Goal: Task Accomplishment & Management: Use online tool/utility

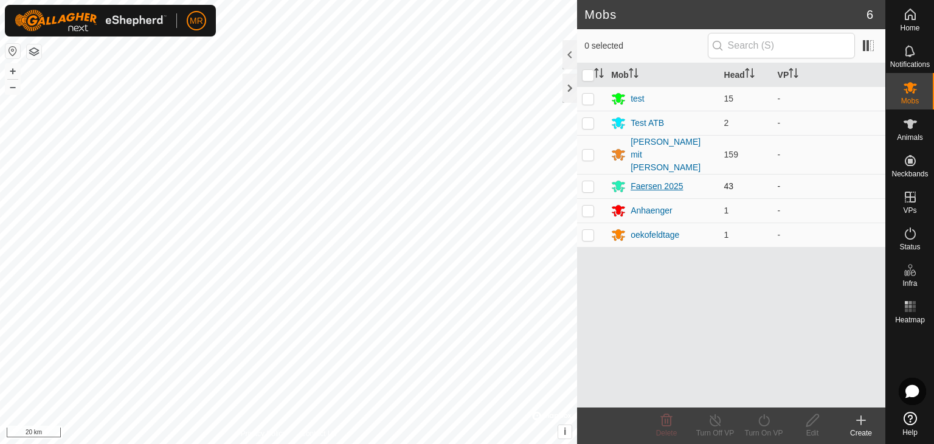
click at [652, 180] on div "Faersen 2025" at bounding box center [656, 186] width 52 height 13
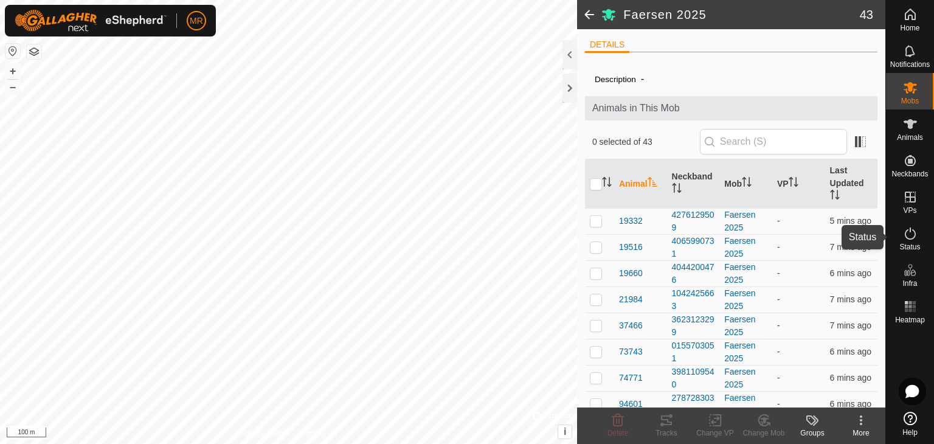
click at [910, 224] on es-activation-svg-icon at bounding box center [910, 233] width 22 height 19
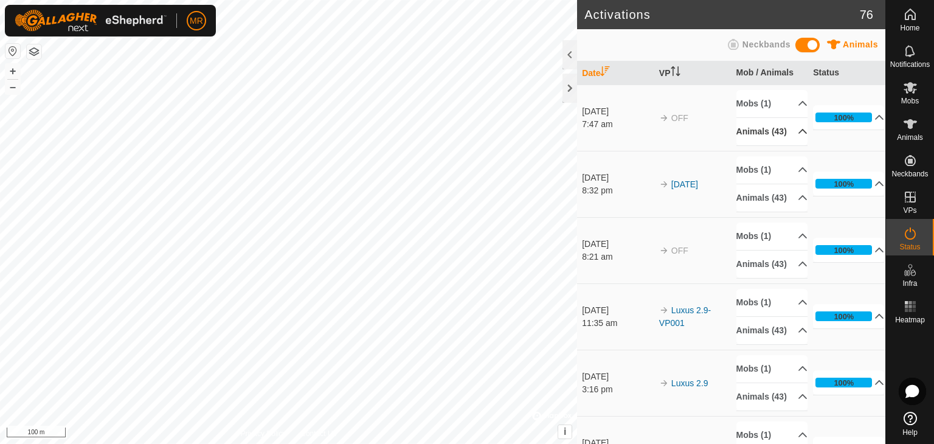
click at [761, 125] on p-accordion-header "Animals (43)" at bounding box center [771, 131] width 71 height 27
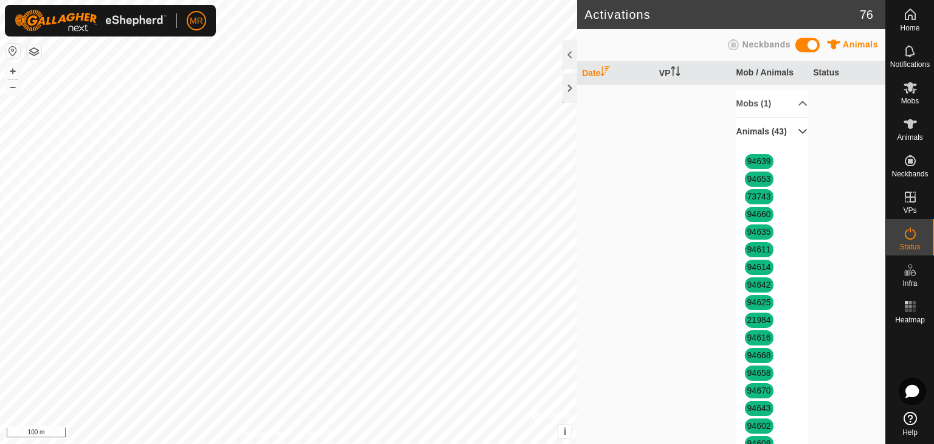
click at [761, 125] on p-accordion-header "Animals (43)" at bounding box center [771, 131] width 71 height 27
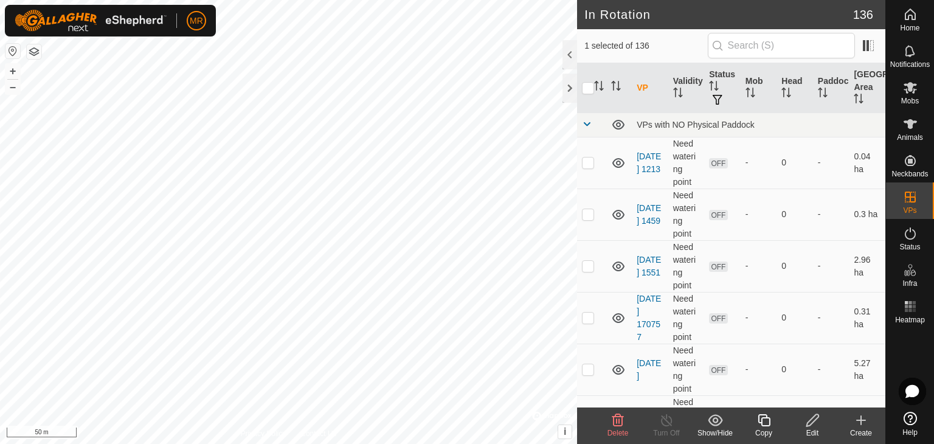
checkbox input "true"
checkbox input "false"
checkbox input "true"
checkbox input "false"
checkbox input "true"
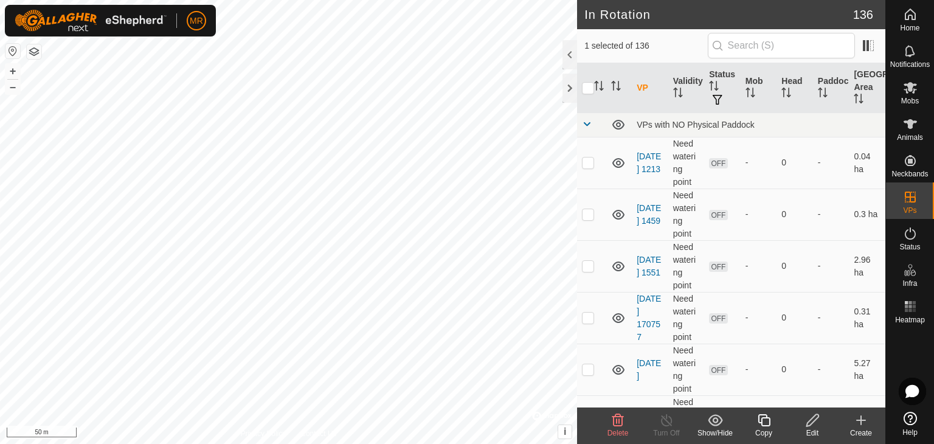
checkbox input "false"
checkbox input "true"
checkbox input "false"
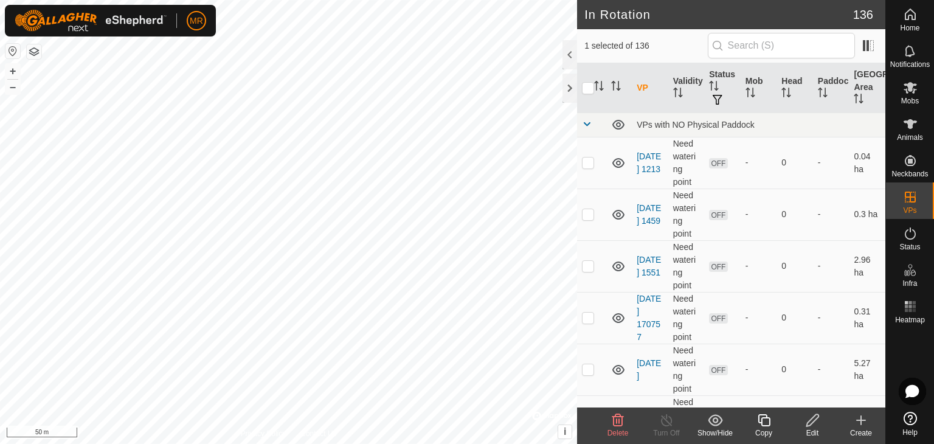
checkbox input "false"
checkbox input "true"
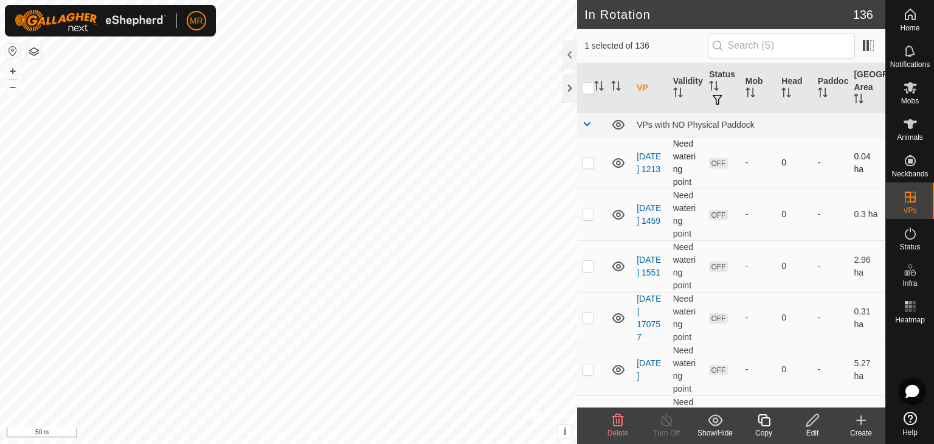
checkbox input "true"
checkbox input "false"
checkbox input "true"
click at [904, 132] on es-animals-svg-icon at bounding box center [910, 123] width 22 height 19
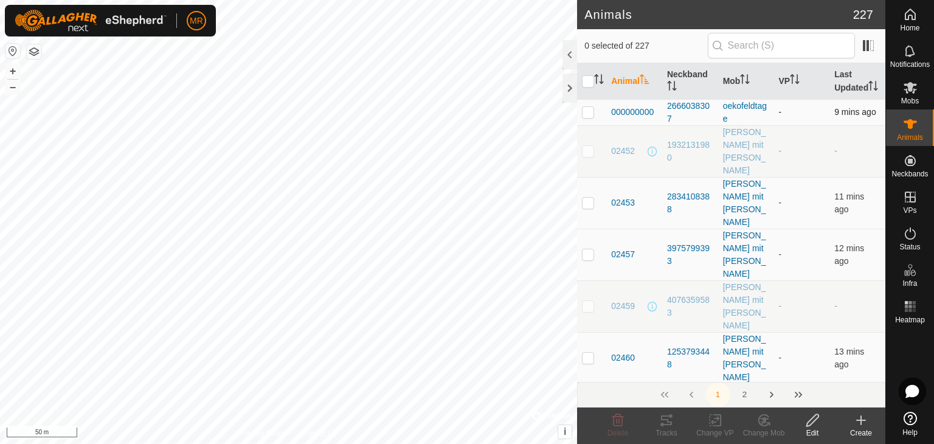
click at [593, 117] on p-checkbox at bounding box center [588, 112] width 12 height 10
checkbox input "false"
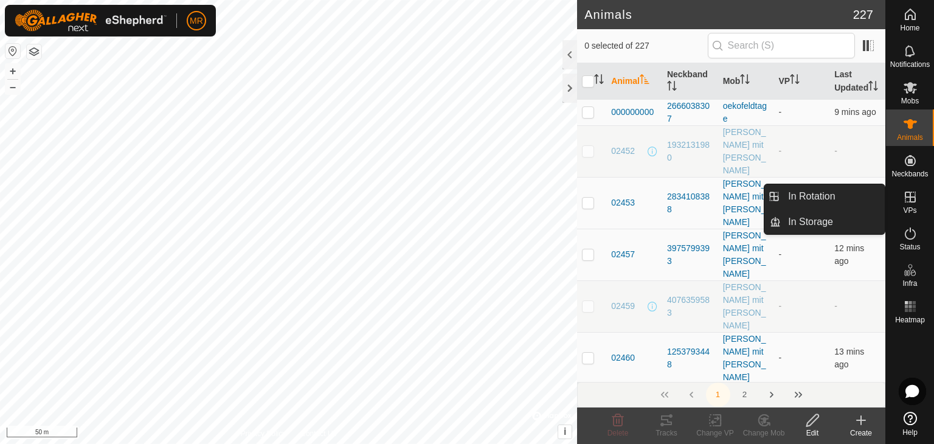
drag, startPoint x: 902, startPoint y: 216, endPoint x: 907, endPoint y: 196, distance: 21.2
click at [907, 196] on icon at bounding box center [910, 197] width 15 height 15
click at [914, 197] on icon at bounding box center [909, 196] width 11 height 11
click at [854, 216] on link "In Storage" at bounding box center [832, 222] width 104 height 24
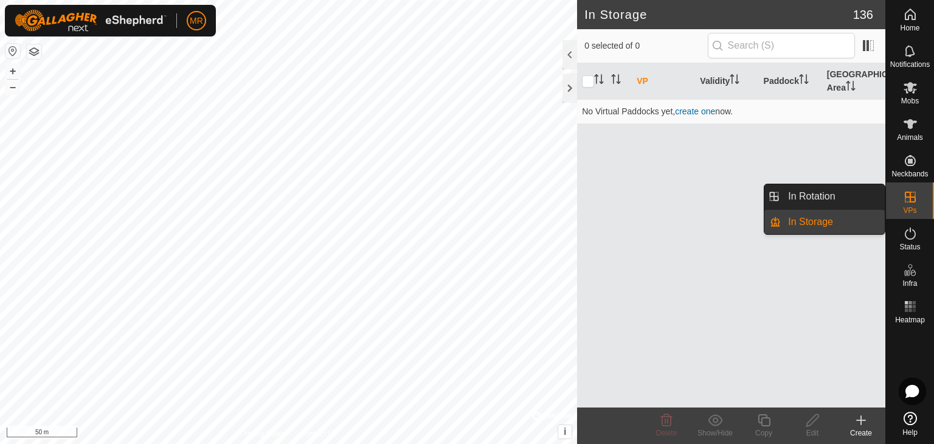
click at [863, 197] on link "In Rotation" at bounding box center [832, 196] width 104 height 24
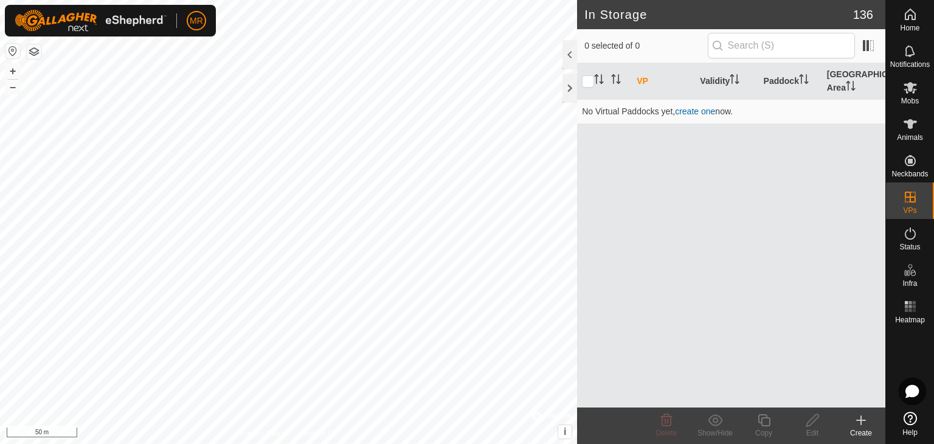
click at [885, 443] on p-menu "In Rotation In Storage" at bounding box center [885, 444] width 0 height 0
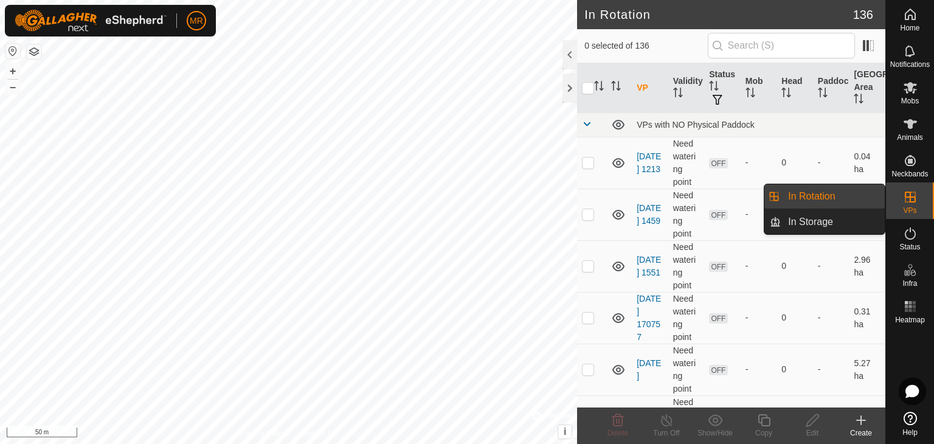
click at [863, 197] on link "In Rotation" at bounding box center [832, 196] width 104 height 24
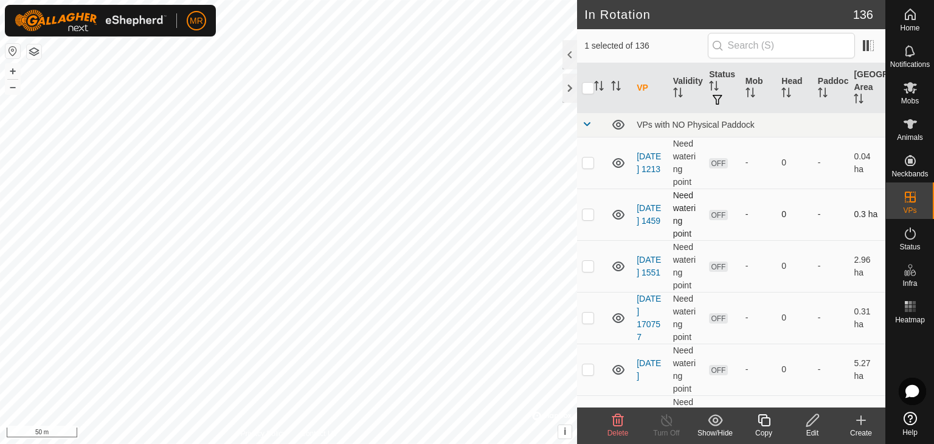
checkbox input "false"
checkbox input "true"
checkbox input "false"
click at [586, 160] on p-checkbox at bounding box center [588, 162] width 12 height 10
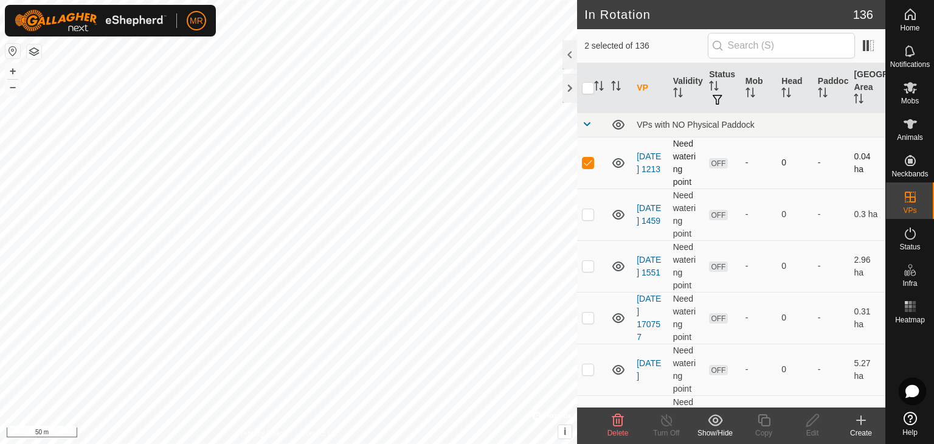
click at [586, 160] on p-checkbox at bounding box center [588, 162] width 12 height 10
checkbox input "false"
click at [857, 428] on div "Create" at bounding box center [860, 432] width 49 height 11
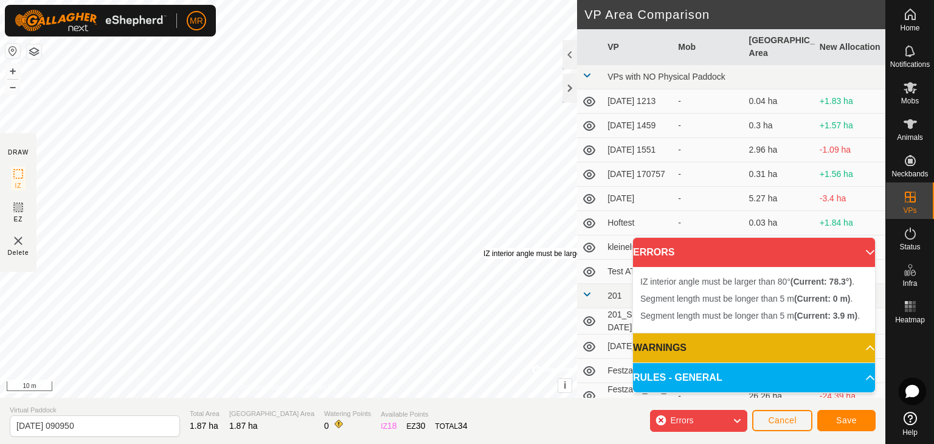
drag, startPoint x: 489, startPoint y: 255, endPoint x: 484, endPoint y: 249, distance: 8.3
click at [484, 248] on div "IZ interior angle must be larger than 80° (Current: 78.3°) ." at bounding box center [575, 253] width 184 height 11
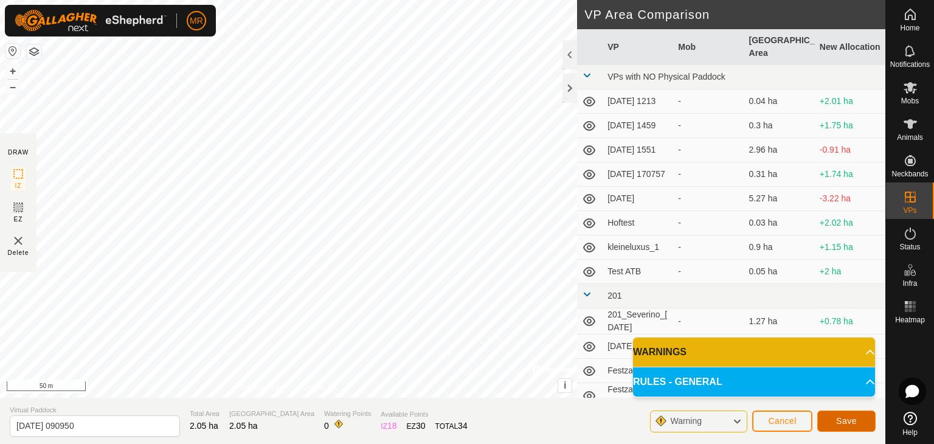
click at [831, 419] on button "Save" at bounding box center [846, 420] width 58 height 21
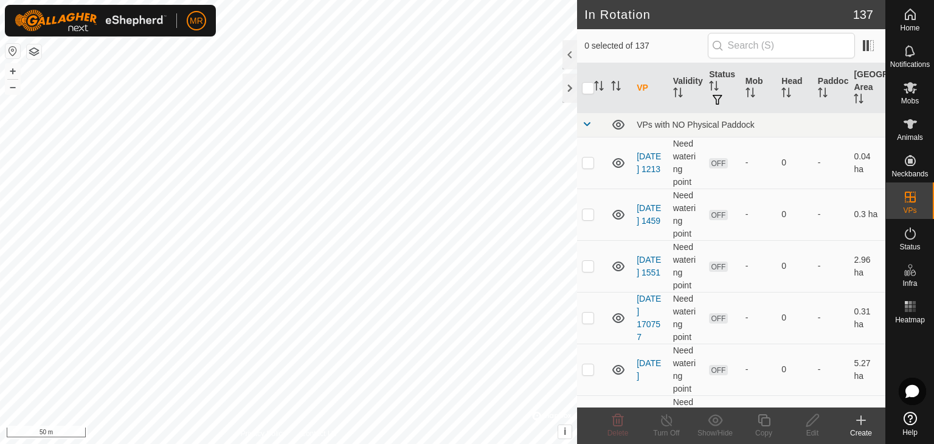
checkbox input "true"
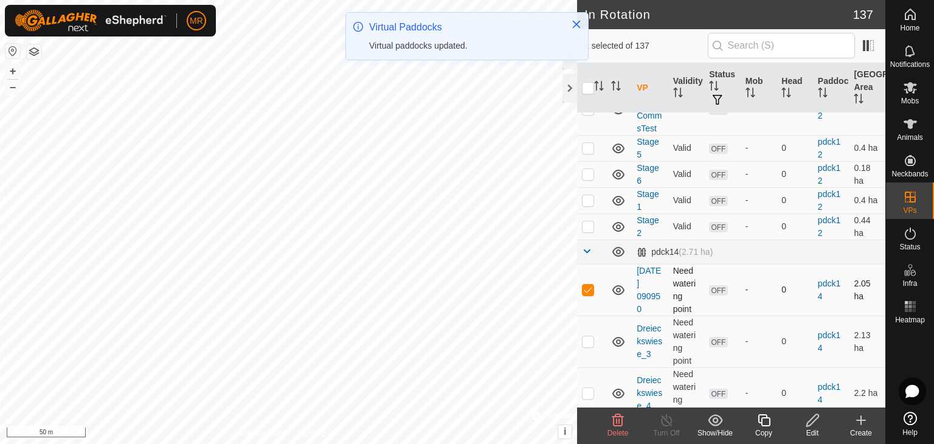
scroll to position [6714, 0]
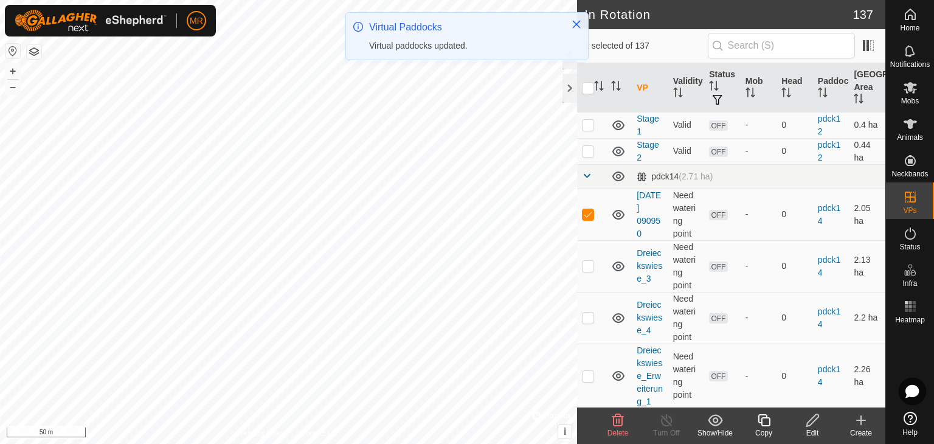
click at [819, 426] on icon at bounding box center [812, 420] width 15 height 15
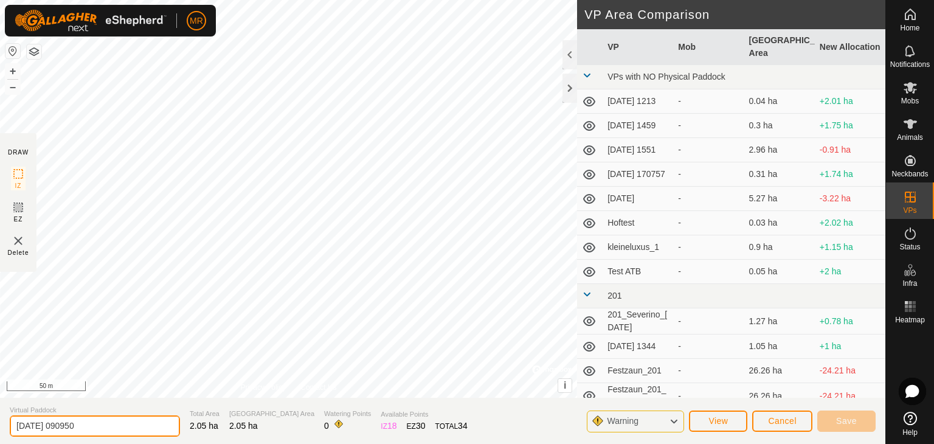
click at [53, 429] on input "[DATE] 090950" at bounding box center [95, 425] width 170 height 21
type input "Dreieckswiese_10m_innen"
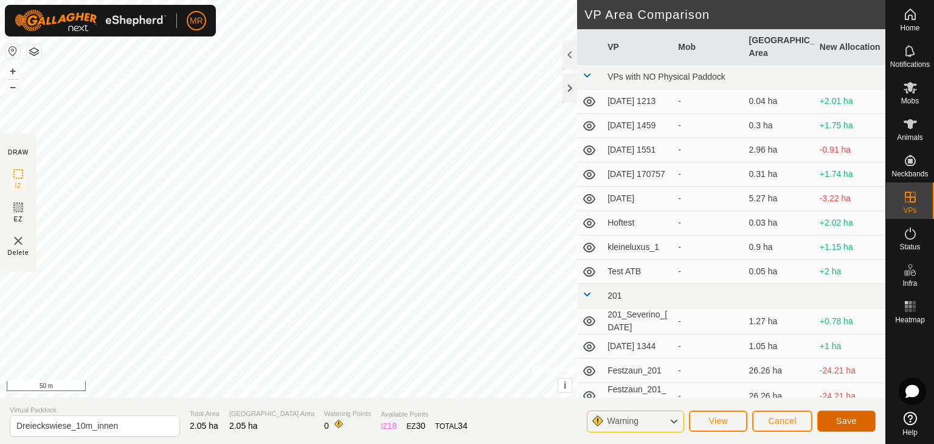
click at [828, 417] on button "Save" at bounding box center [846, 420] width 58 height 21
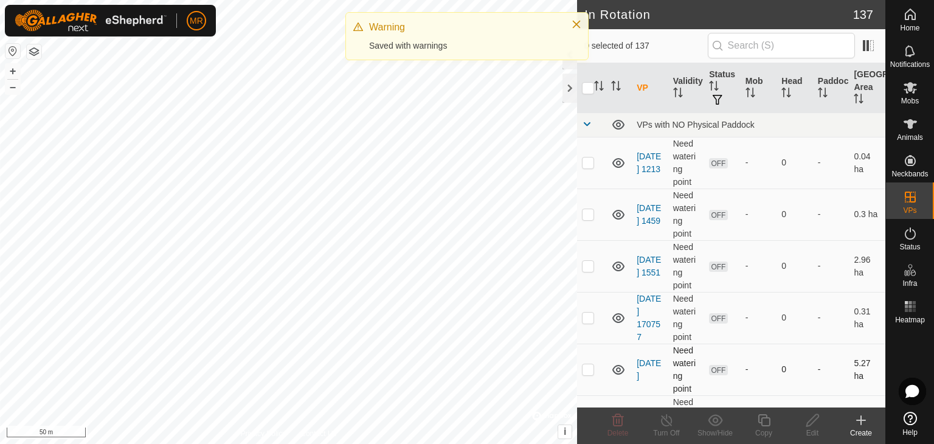
checkbox input "true"
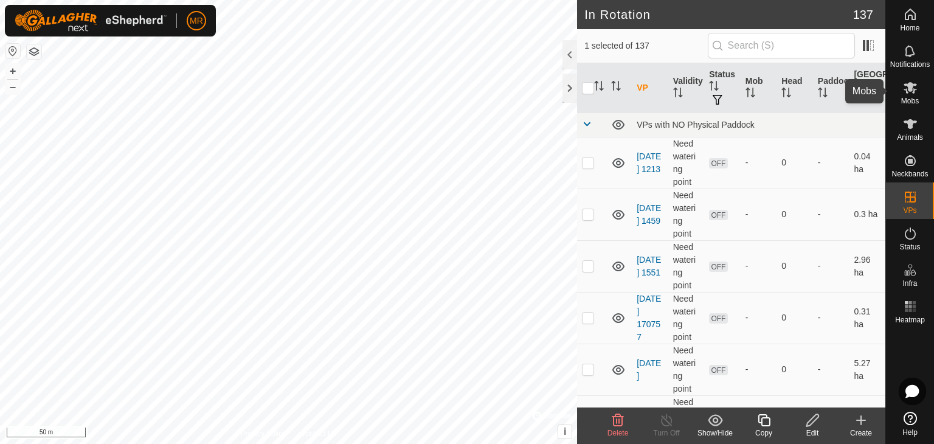
click at [911, 85] on icon at bounding box center [909, 88] width 13 height 12
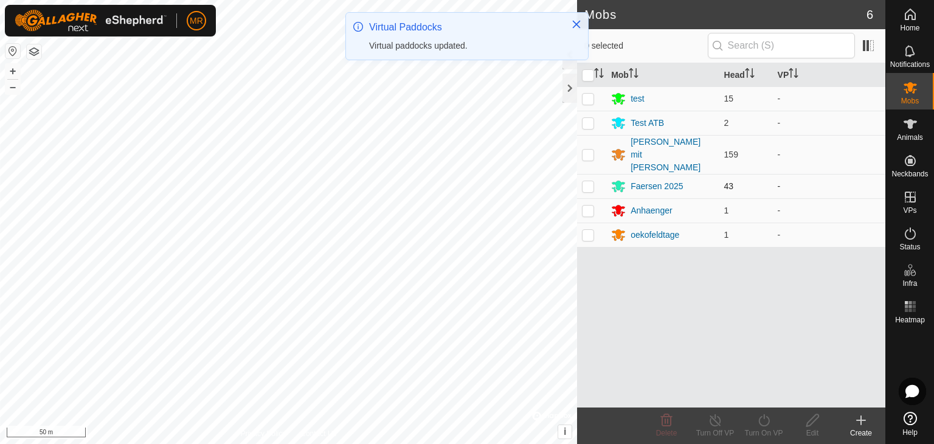
click at [590, 181] on p-checkbox at bounding box center [588, 186] width 12 height 10
checkbox input "true"
click at [752, 424] on turn-on-svg-icon at bounding box center [763, 420] width 49 height 15
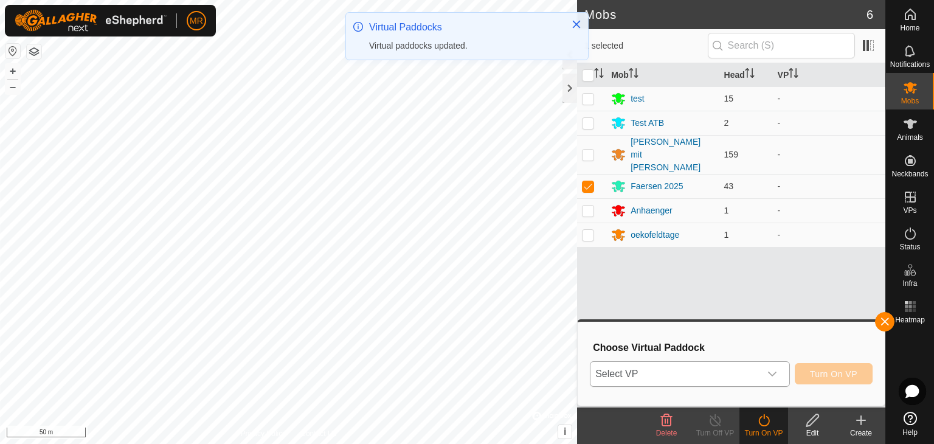
click at [706, 379] on span "Select VP" at bounding box center [675, 374] width 170 height 24
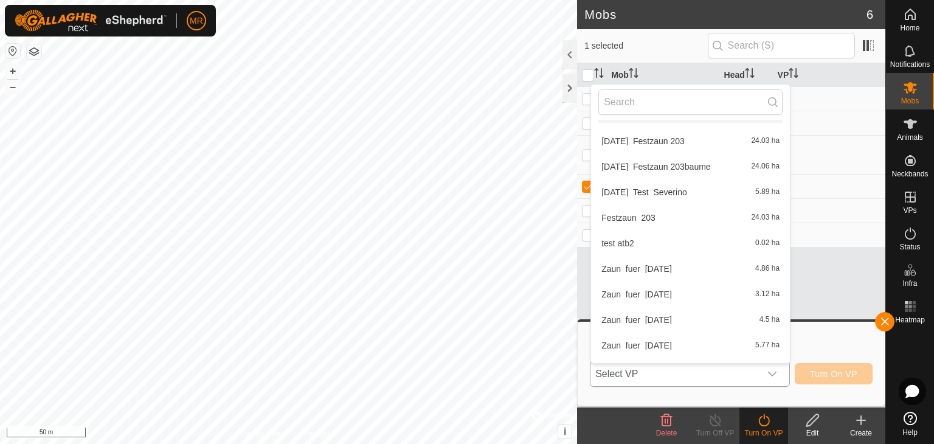
scroll to position [793, 0]
click at [667, 99] on input "text" at bounding box center [690, 102] width 184 height 26
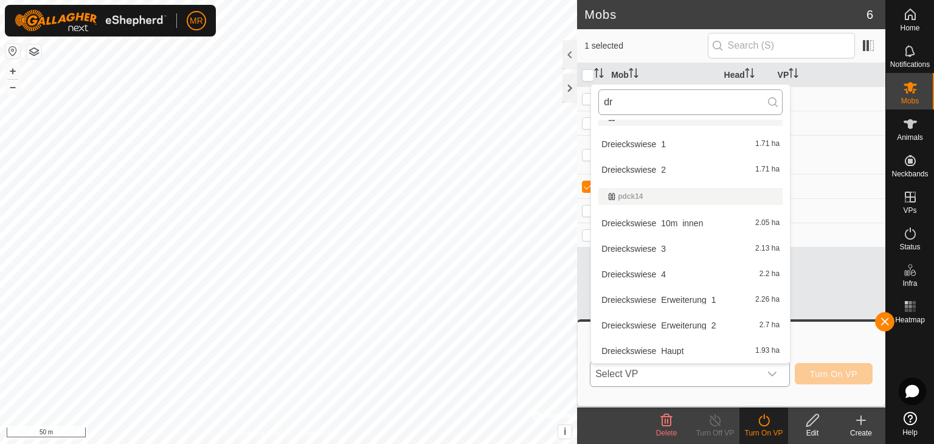
scroll to position [16, 0]
type input "dreie"
click at [671, 218] on li "Dreieckswiese_10m_innen 2.05 ha" at bounding box center [690, 223] width 199 height 24
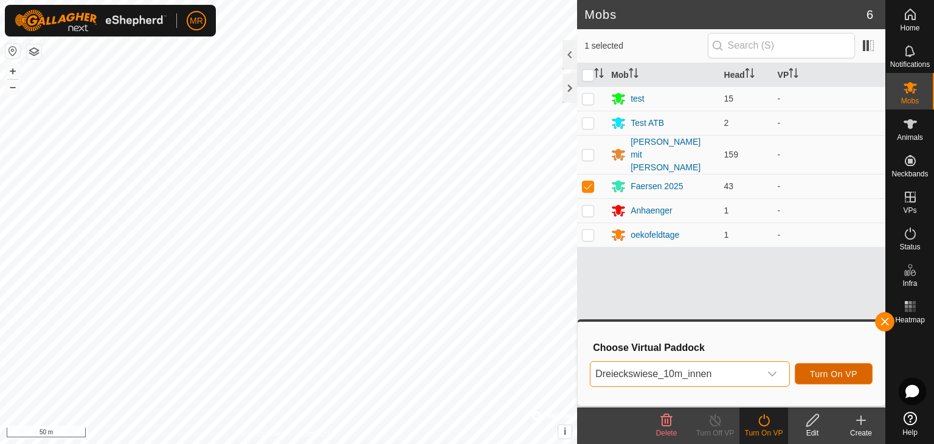
click at [817, 371] on span "Turn On VP" at bounding box center [833, 374] width 47 height 10
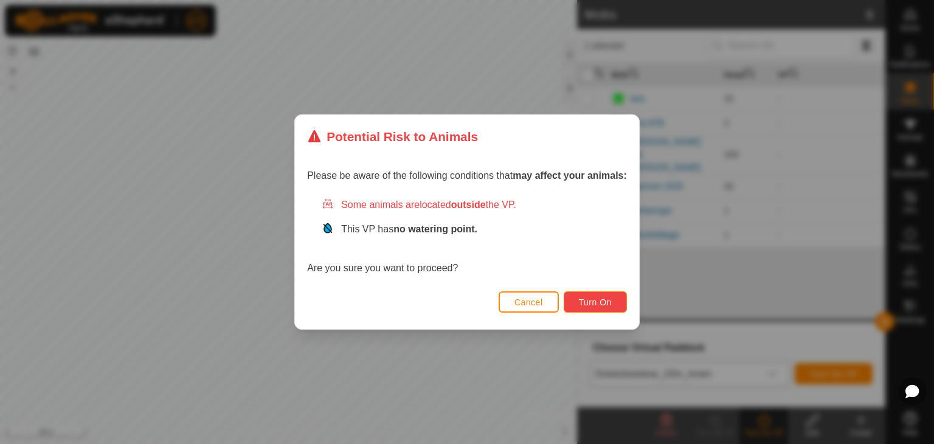
click at [579, 303] on button "Turn On" at bounding box center [594, 301] width 63 height 21
